Goal: Find specific page/section: Find specific page/section

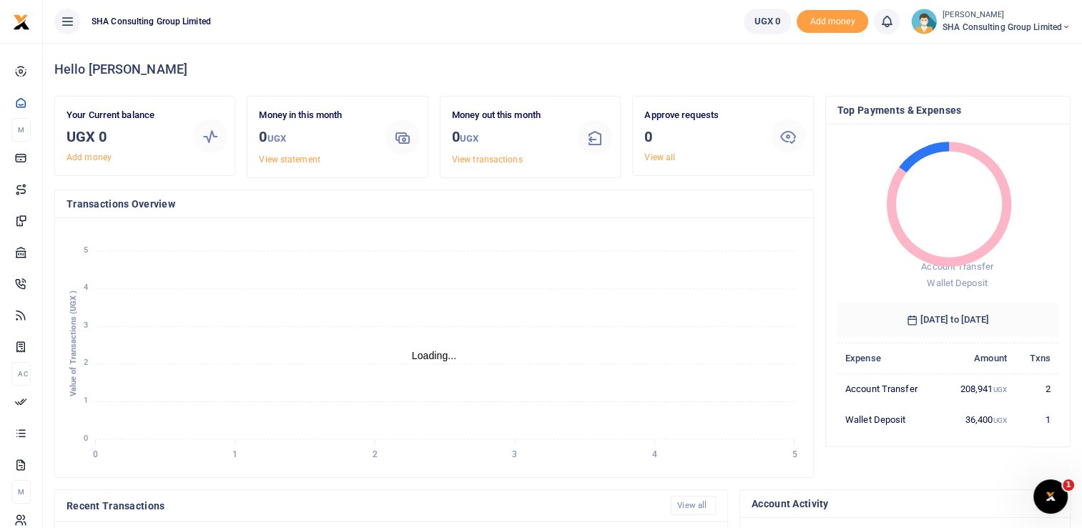
scroll to position [11, 11]
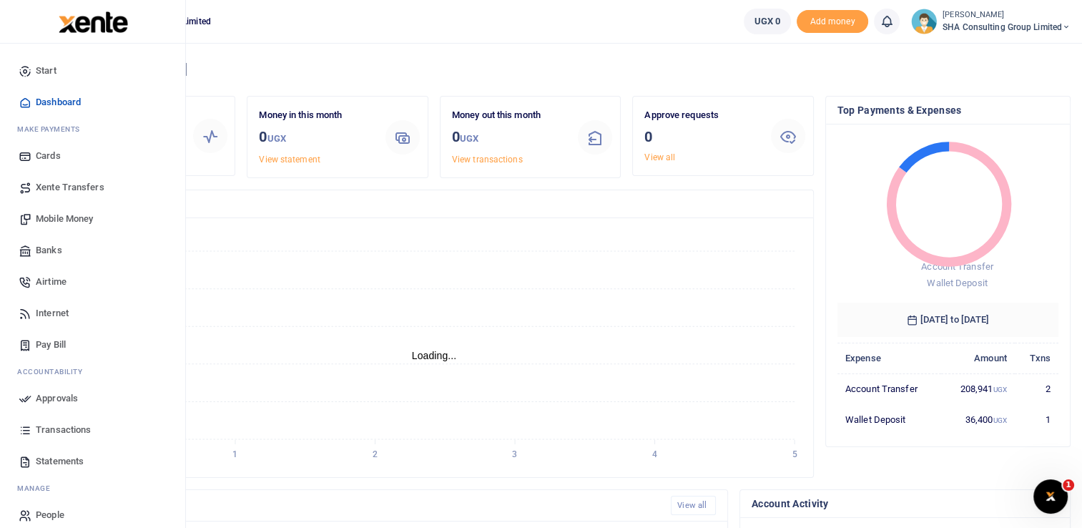
click at [57, 457] on span "Statements" at bounding box center [60, 461] width 48 height 14
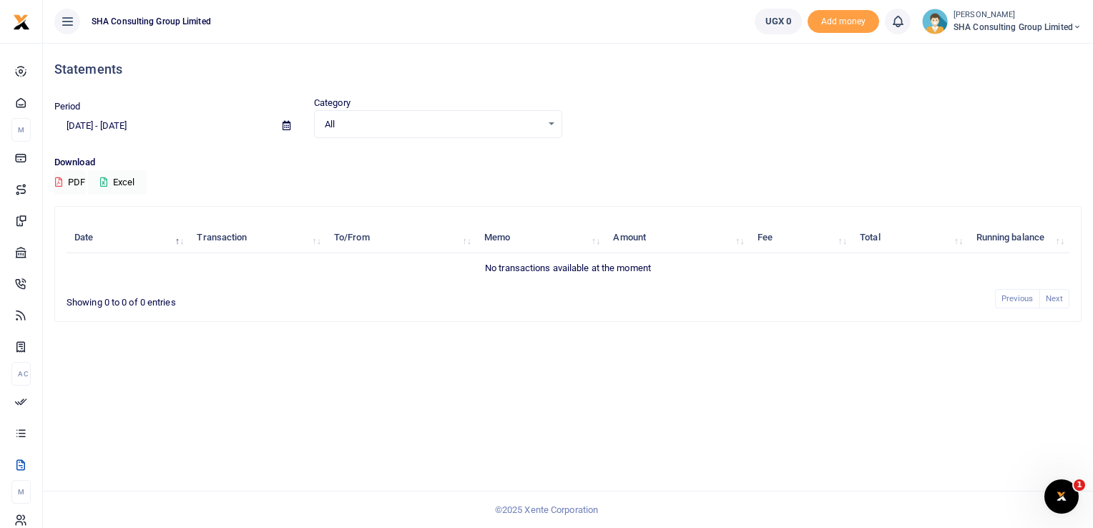
click at [997, 29] on span "SHA Consulting Group Limited" at bounding box center [1017, 27] width 128 height 13
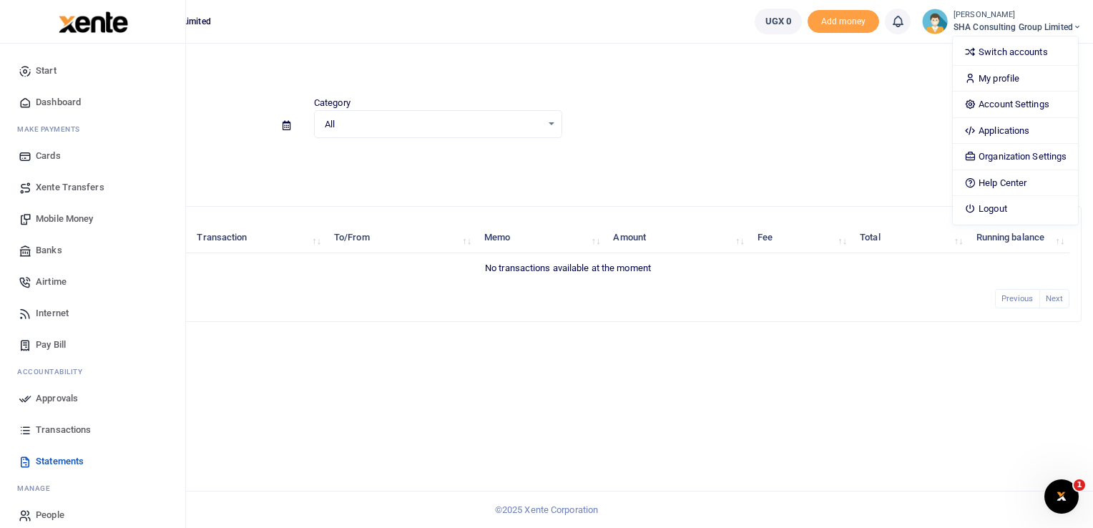
click at [52, 153] on span "Cards" at bounding box center [48, 156] width 25 height 14
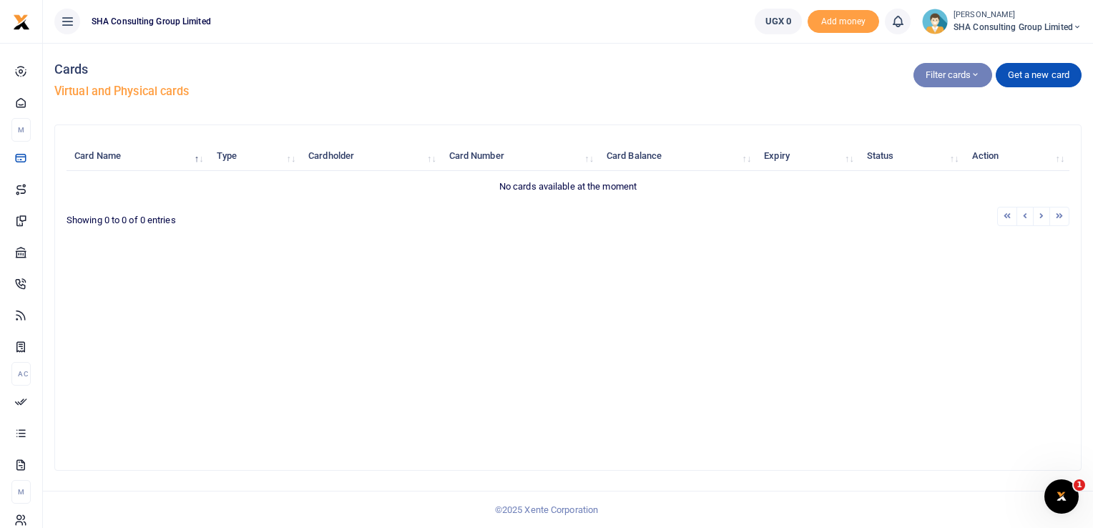
click at [962, 77] on button "Filter cards" at bounding box center [952, 75] width 79 height 24
click at [956, 122] on link "Virtual cards" at bounding box center [969, 126] width 113 height 20
click at [1004, 19] on small "[PERSON_NAME]" at bounding box center [1017, 15] width 128 height 12
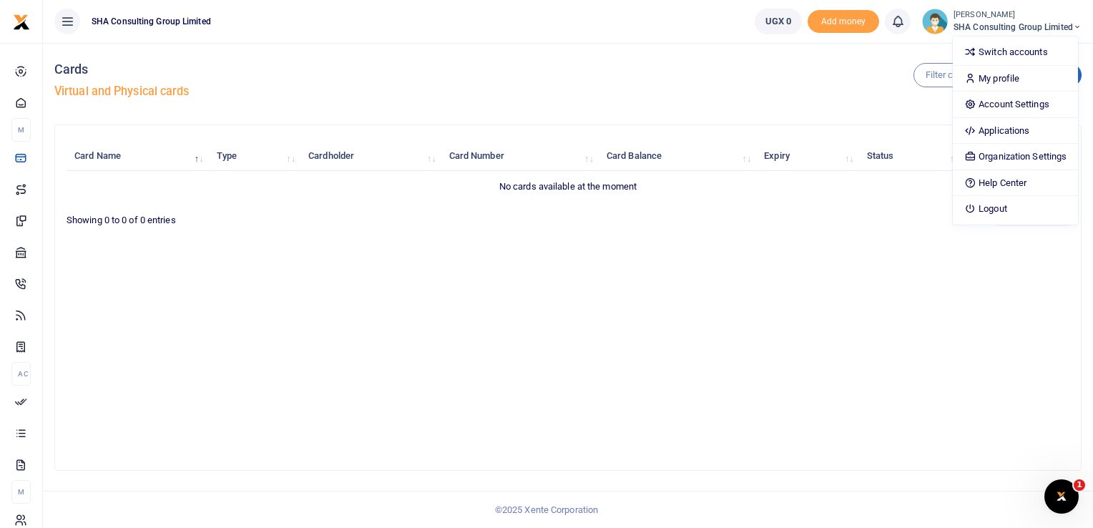
click at [833, 220] on ul at bounding box center [779, 216] width 579 height 19
